Goal: Information Seeking & Learning: Learn about a topic

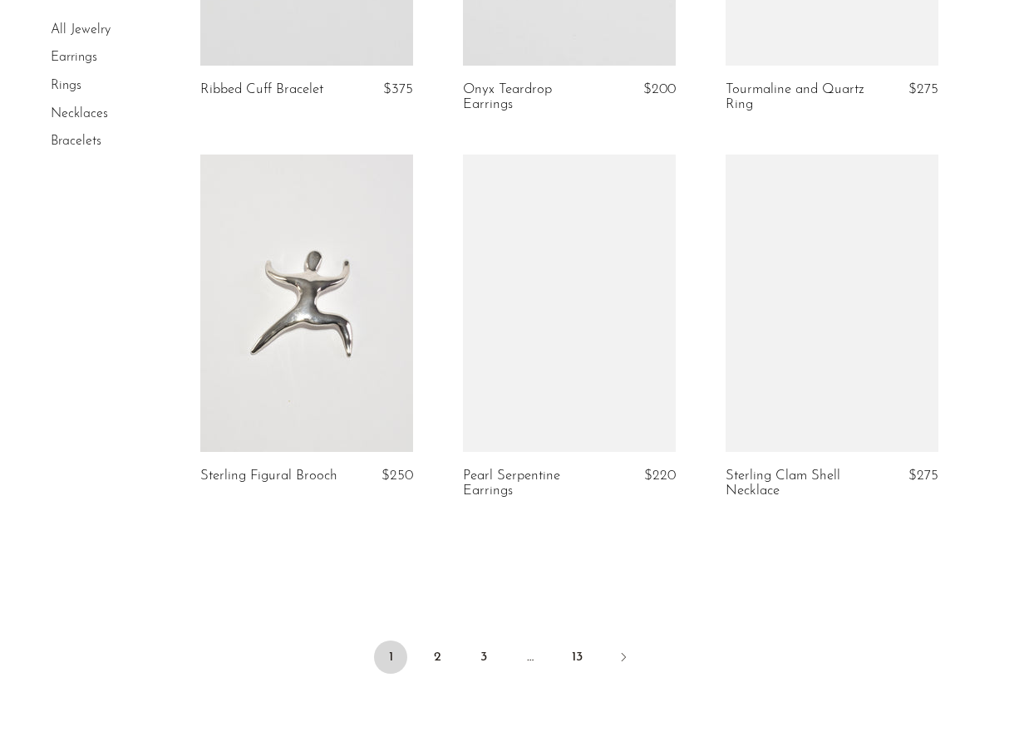
scroll to position [4346, 0]
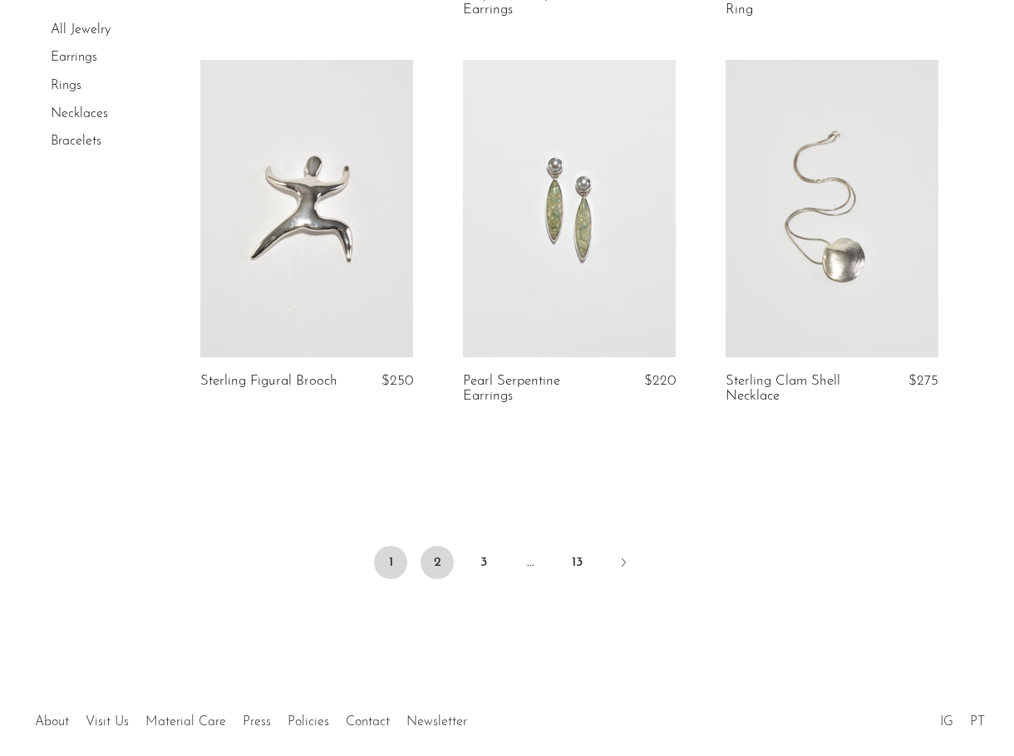
click at [440, 563] on link "2" at bounding box center [436, 562] width 33 height 33
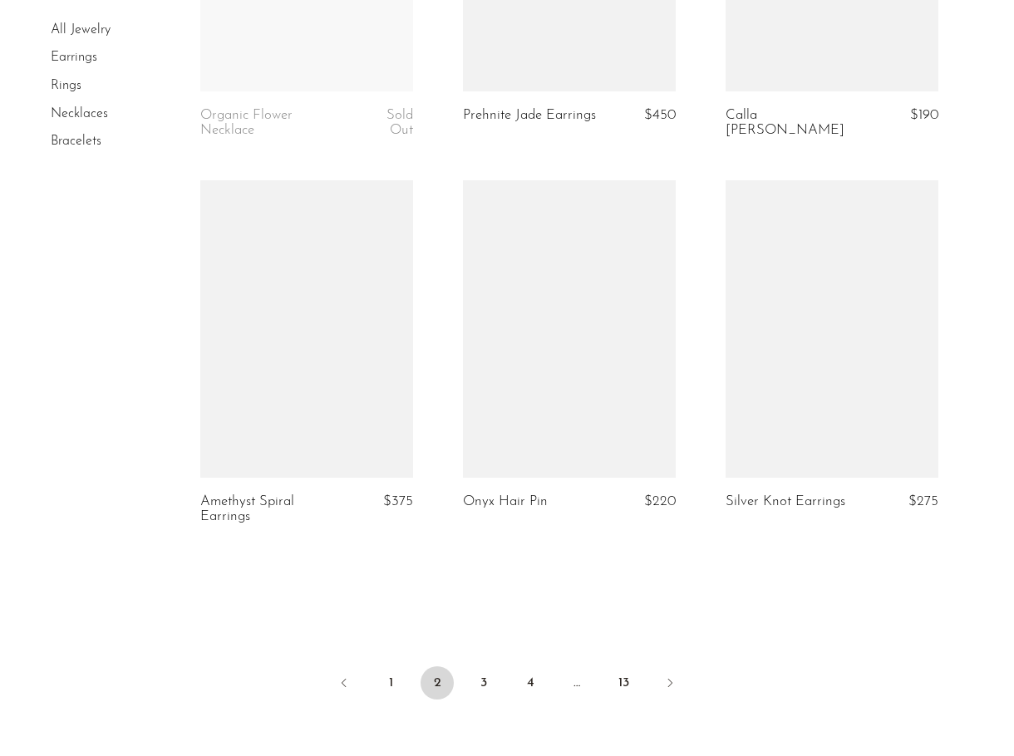
scroll to position [4280, 0]
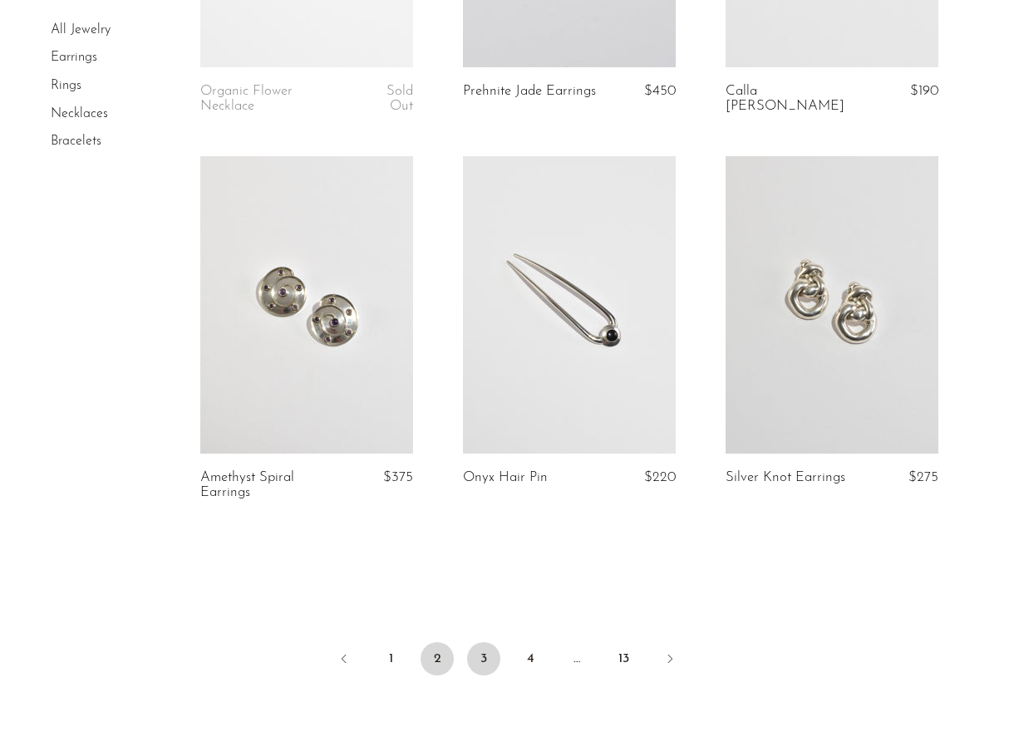
click at [479, 656] on link "3" at bounding box center [483, 658] width 33 height 33
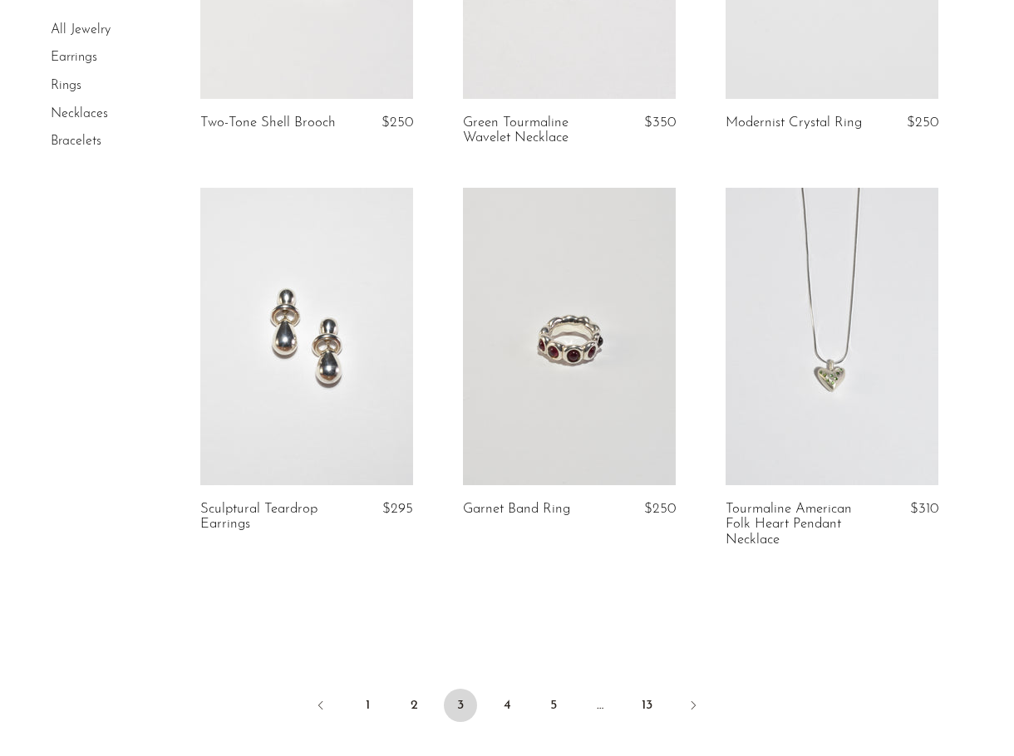
scroll to position [4364, 0]
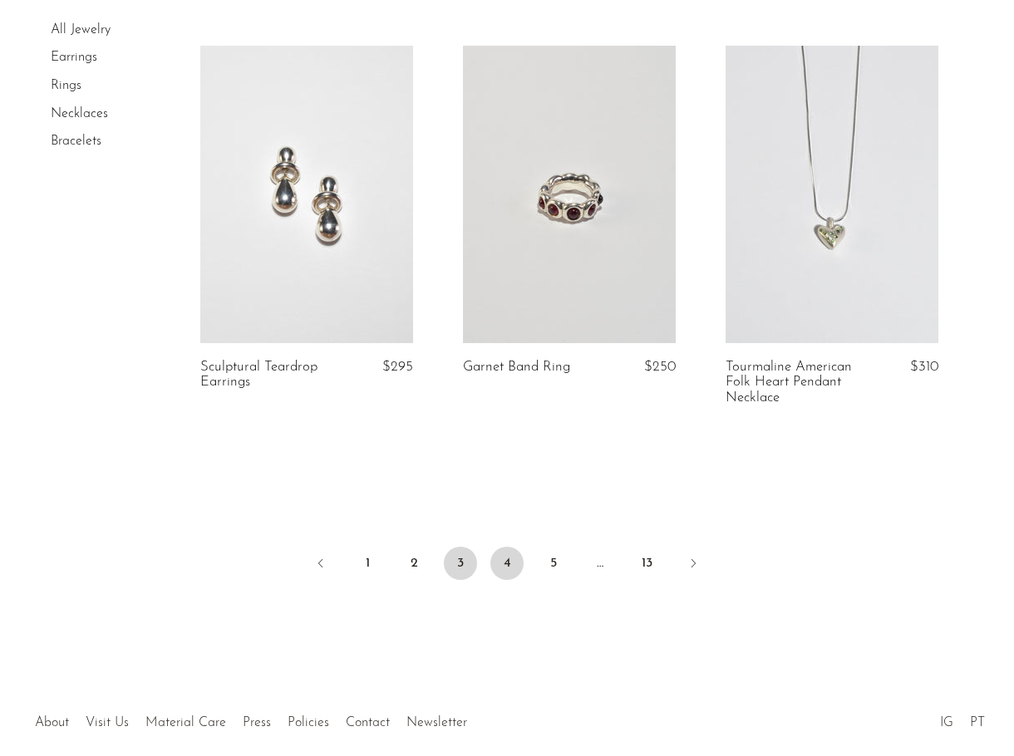
click at [501, 547] on link "4" at bounding box center [506, 563] width 33 height 33
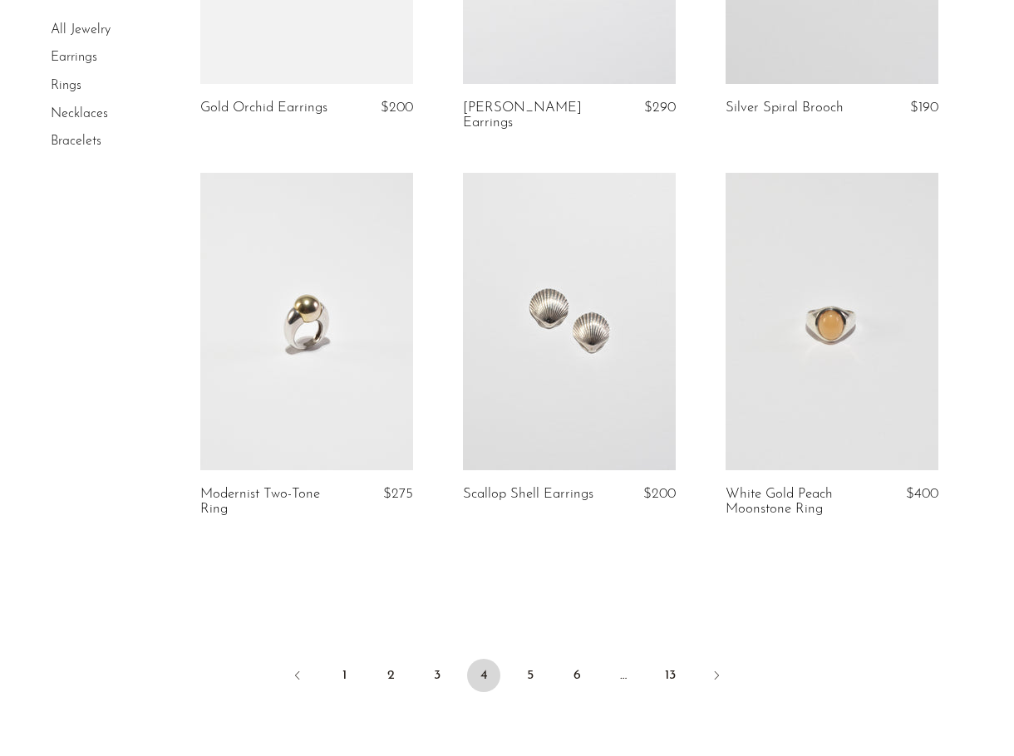
scroll to position [4258, 0]
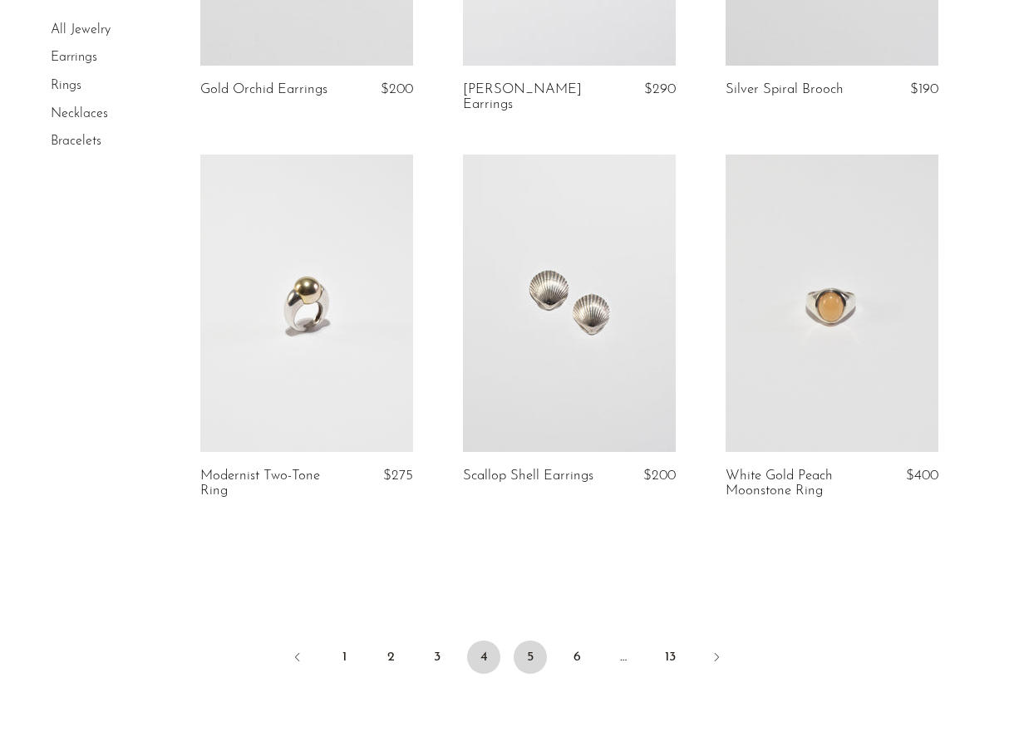
click at [526, 641] on link "5" at bounding box center [530, 657] width 33 height 33
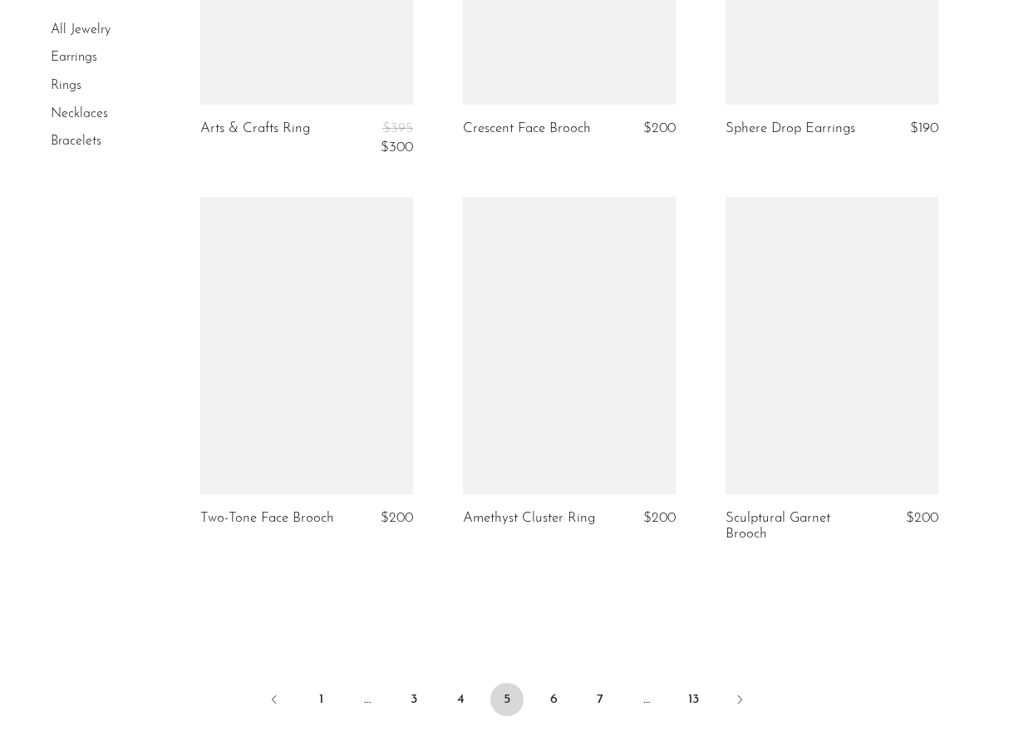
scroll to position [4285, 0]
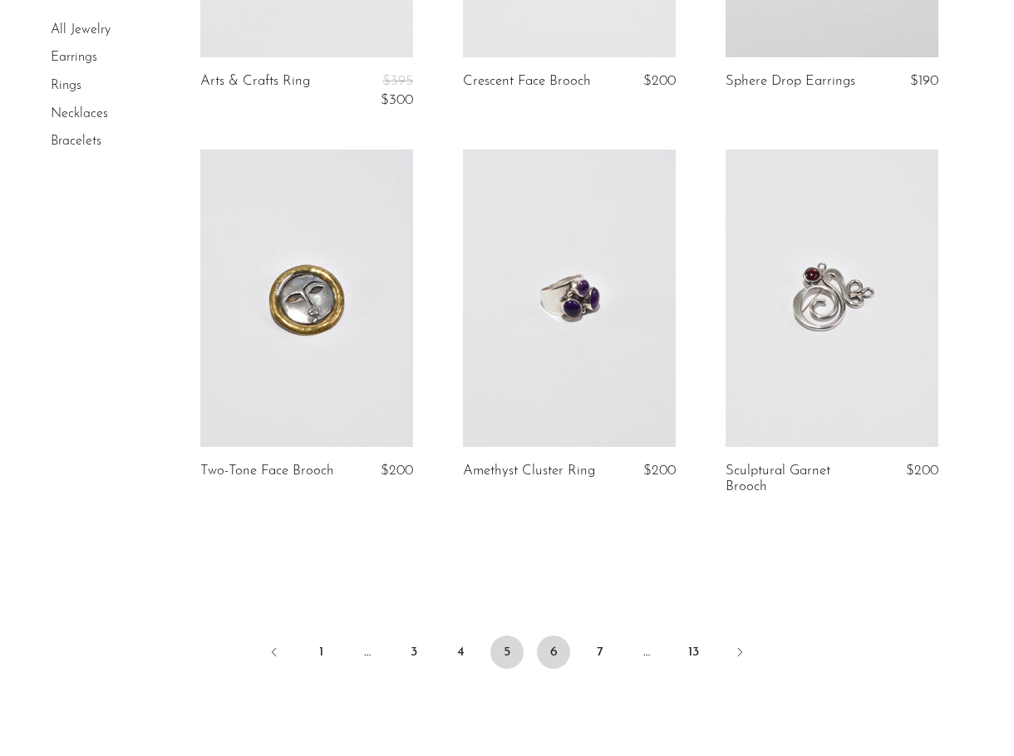
click at [551, 649] on link "6" at bounding box center [553, 652] width 33 height 33
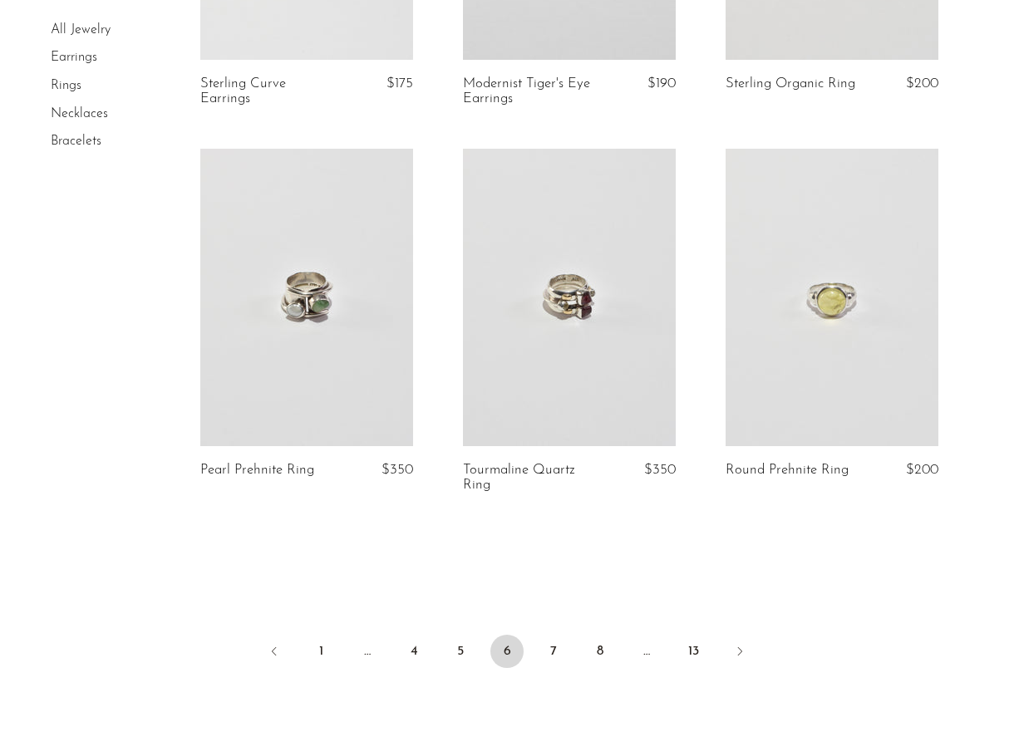
scroll to position [4346, 0]
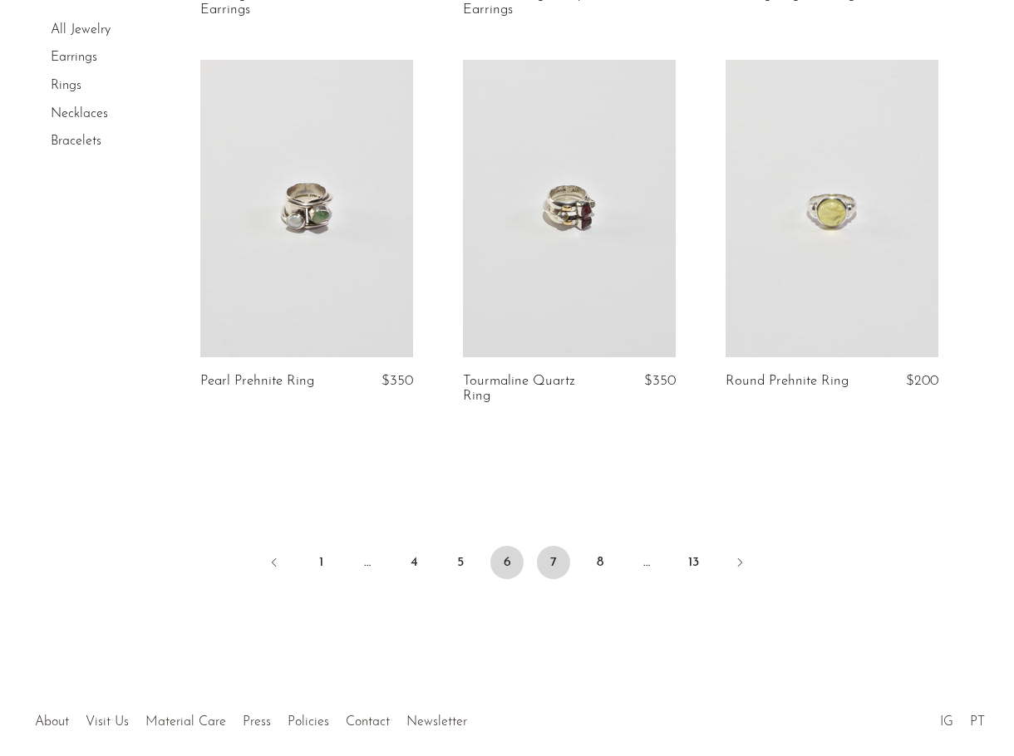
click at [551, 564] on link "7" at bounding box center [553, 562] width 33 height 33
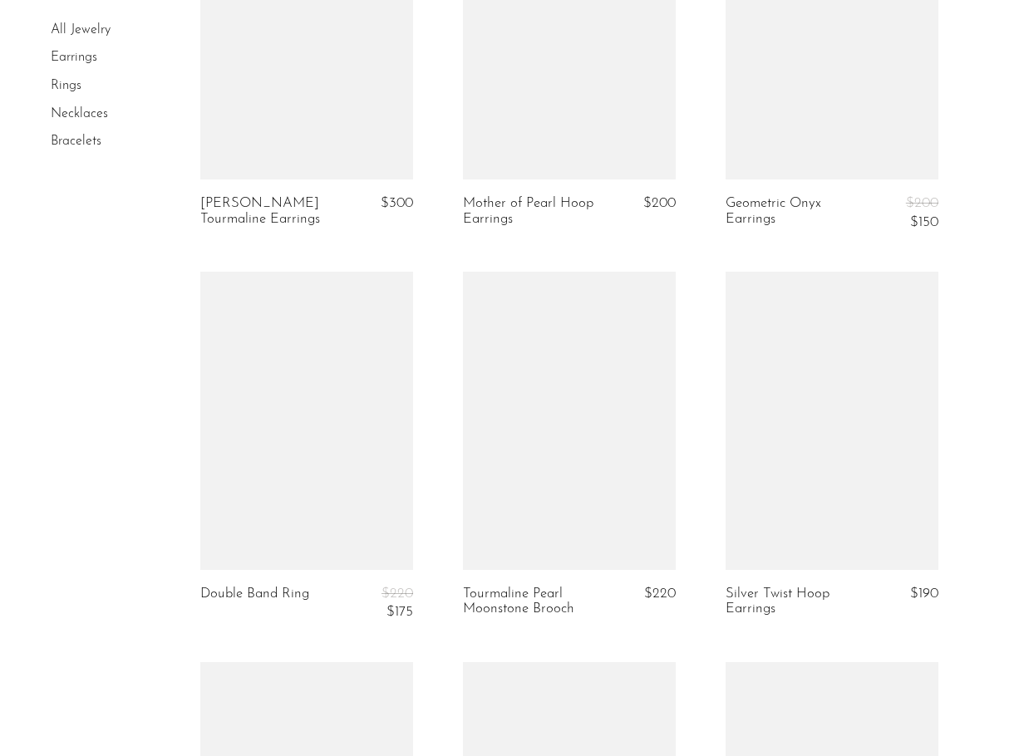
scroll to position [3742, 0]
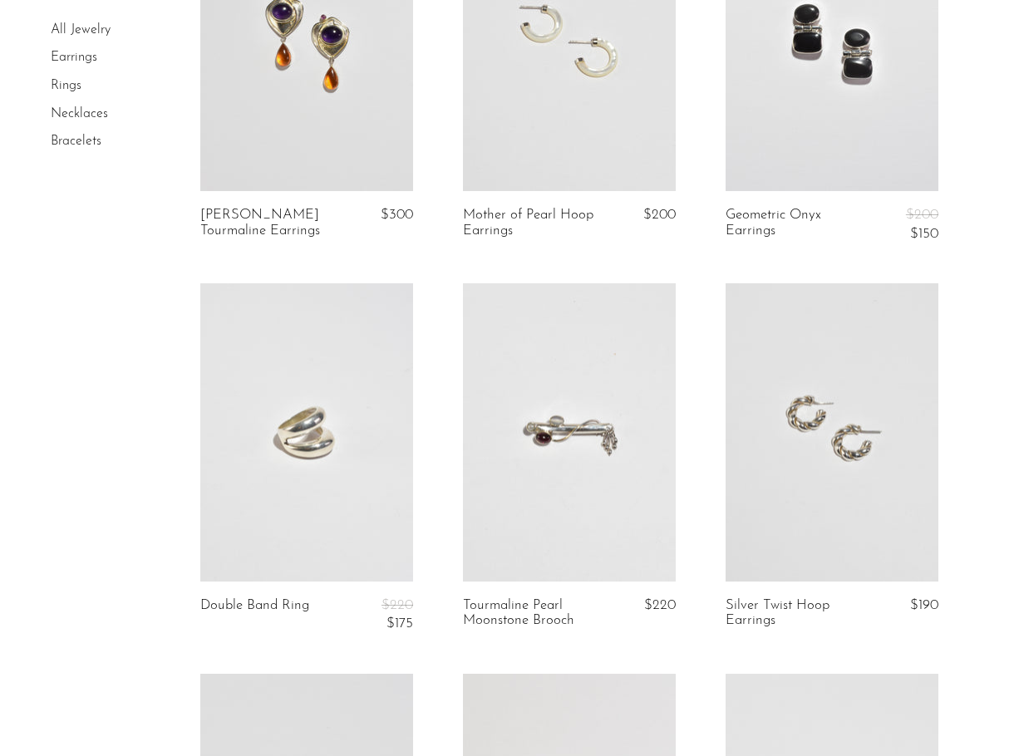
click at [257, 208] on link "Amber Amethyst Tourmaline Earrings" at bounding box center [269, 223] width 139 height 31
